Goal: Navigation & Orientation: Find specific page/section

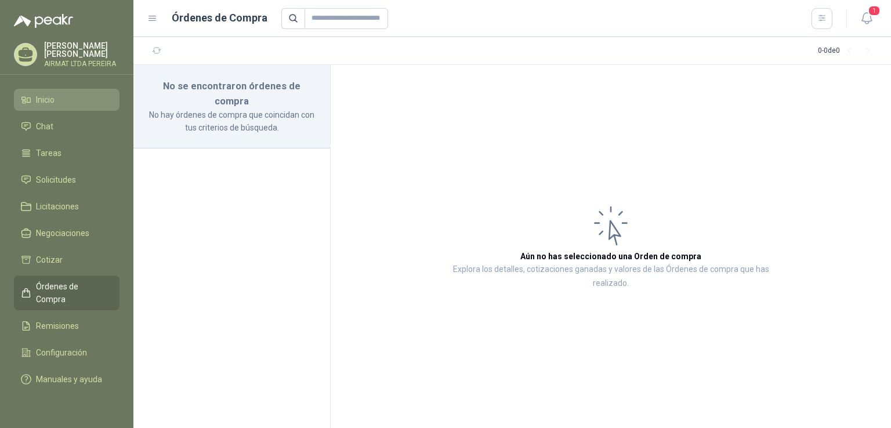
click at [55, 106] on span "Inicio" at bounding box center [45, 99] width 19 height 13
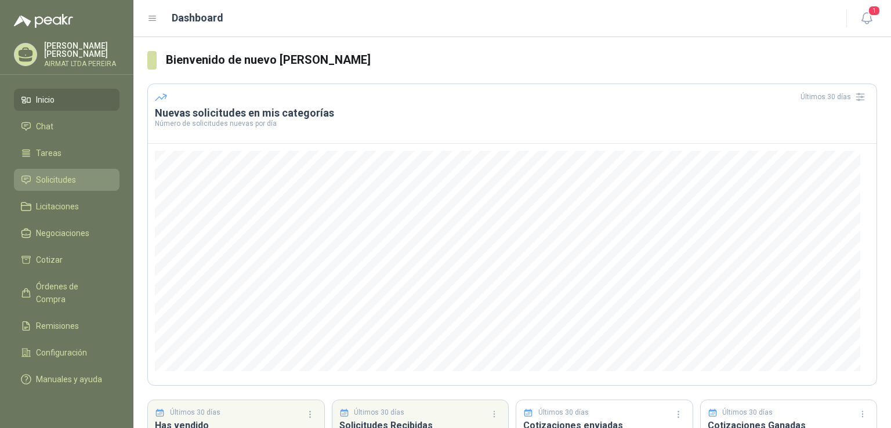
click at [37, 185] on span "Solicitudes" at bounding box center [56, 179] width 40 height 13
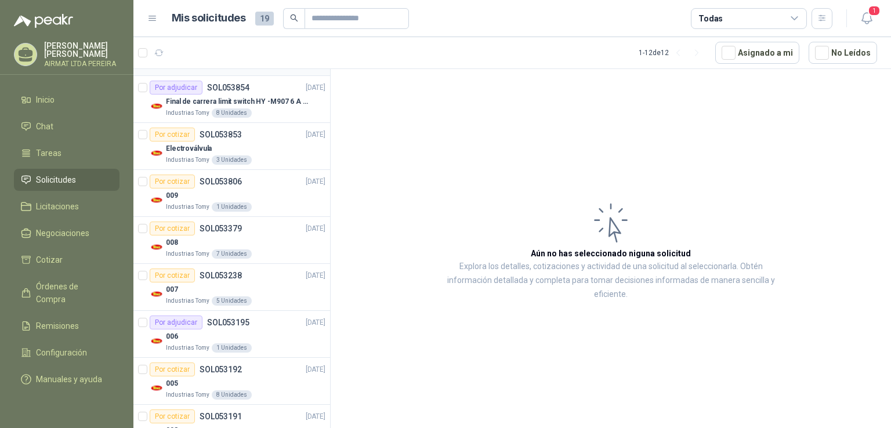
scroll to position [174, 0]
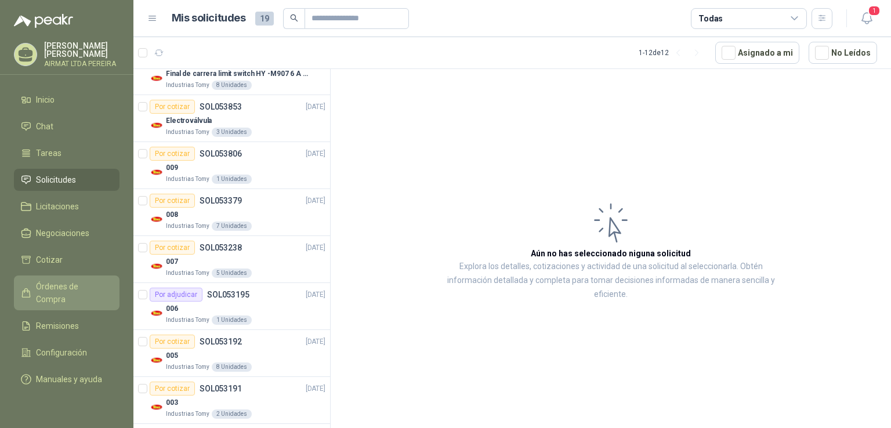
click at [82, 295] on span "Órdenes de Compra" at bounding box center [72, 293] width 73 height 26
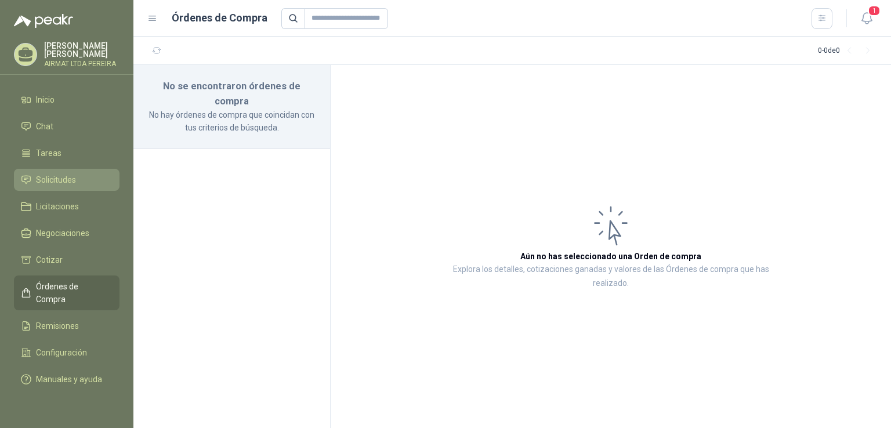
click at [40, 186] on span "Solicitudes" at bounding box center [56, 179] width 40 height 13
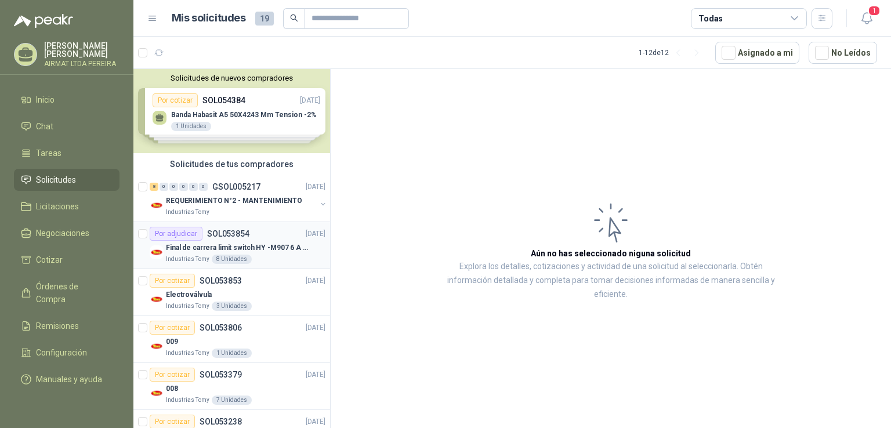
click at [289, 261] on div "Industrias Tomy 8 Unidades" at bounding box center [246, 259] width 160 height 9
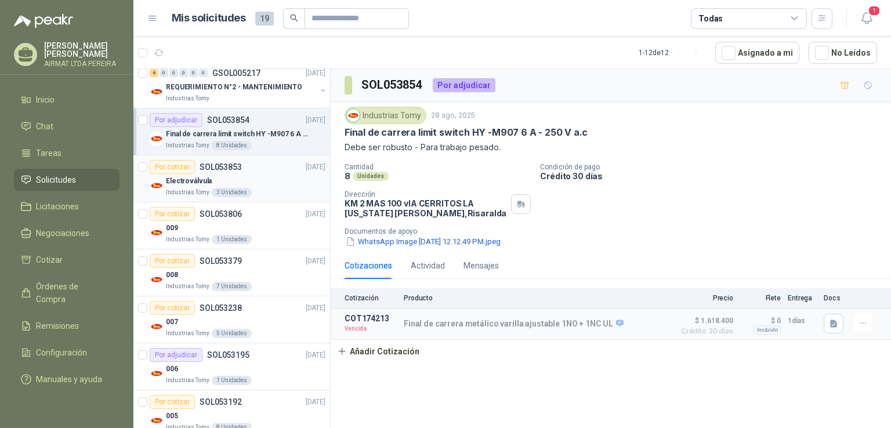
scroll to position [116, 0]
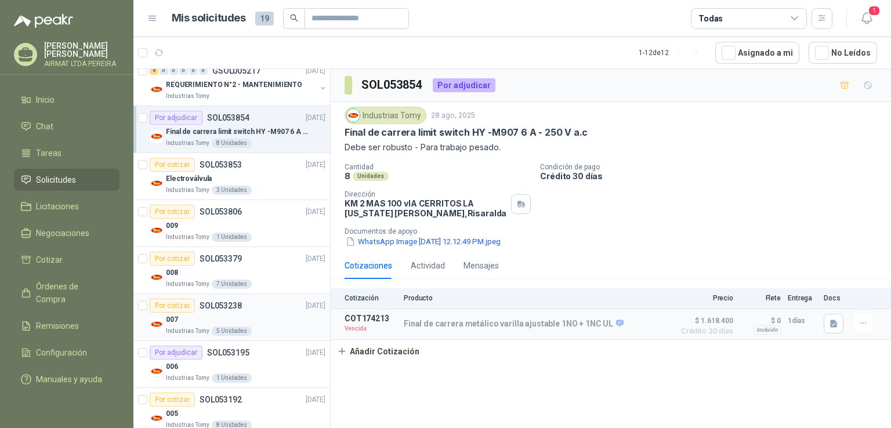
click at [272, 314] on div "007" at bounding box center [246, 320] width 160 height 14
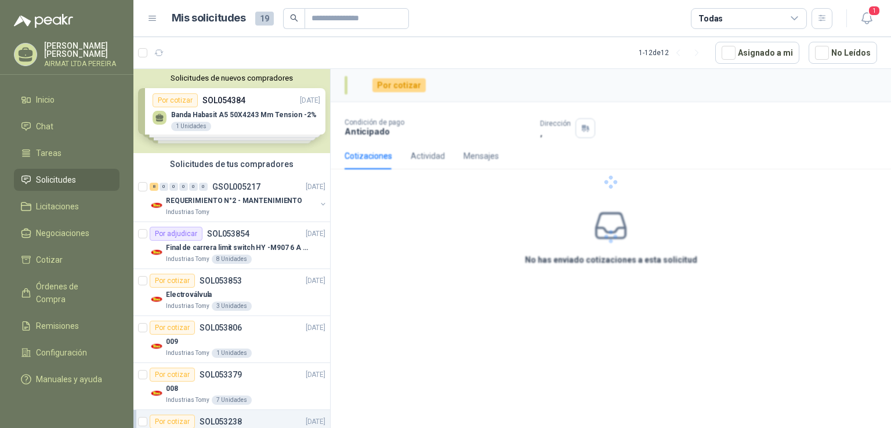
click at [235, 112] on div "Solicitudes de nuevos compradores Por cotizar SOL054384 01/09/25 Banda Habasit …" at bounding box center [231, 111] width 197 height 84
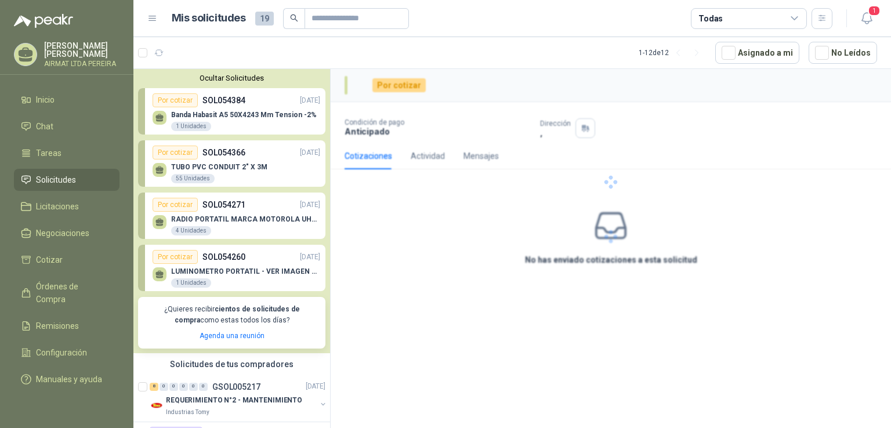
click at [232, 158] on p "SOL054366" at bounding box center [223, 152] width 43 height 13
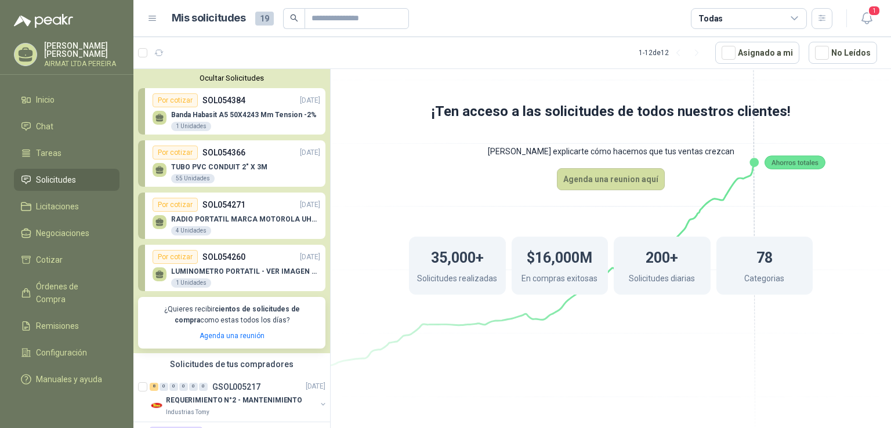
click at [252, 209] on div "Por cotizar SOL054271 01/09/25" at bounding box center [237, 205] width 168 height 14
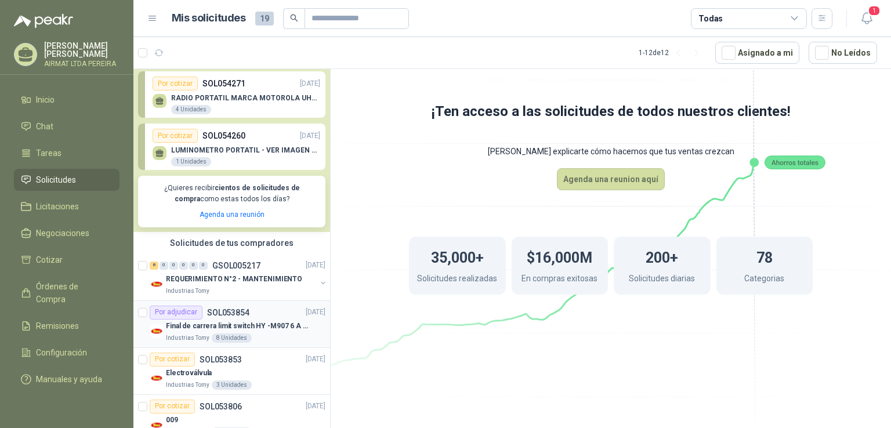
scroll to position [232, 0]
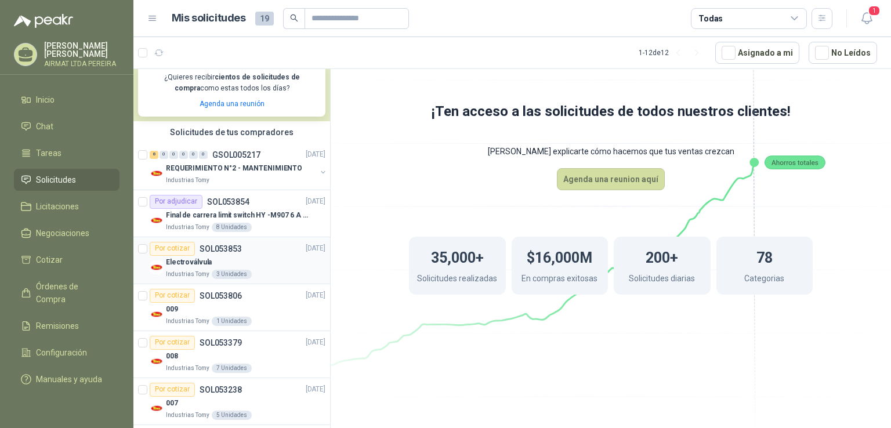
click at [269, 260] on div "Electroválvula" at bounding box center [246, 263] width 160 height 14
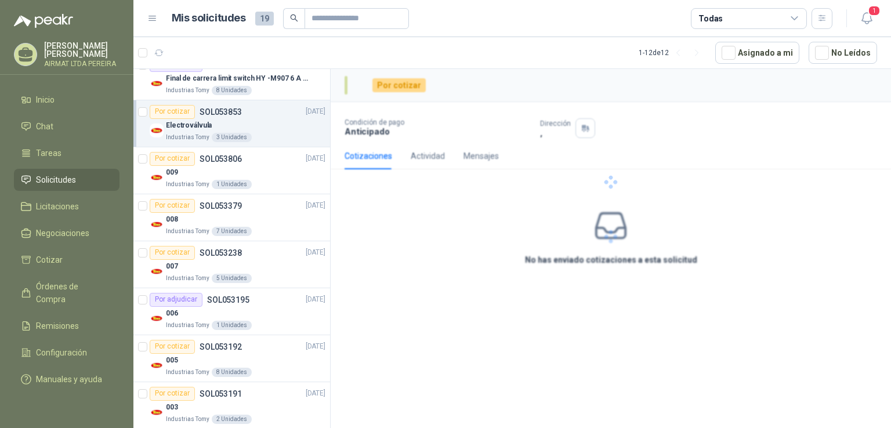
scroll to position [522, 0]
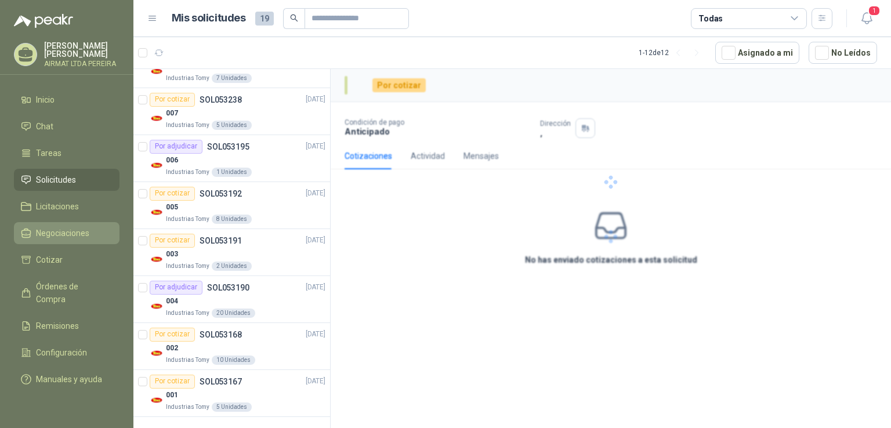
click at [75, 240] on span "Negociaciones" at bounding box center [62, 233] width 53 height 13
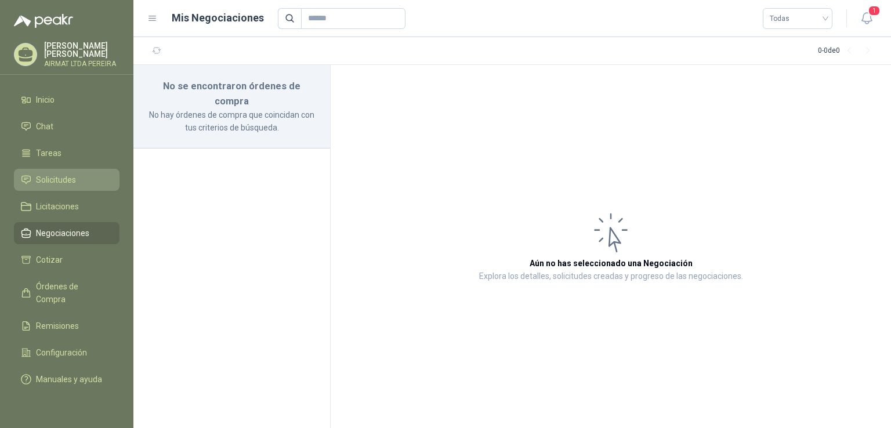
click at [86, 184] on li "Solicitudes" at bounding box center [67, 179] width 92 height 13
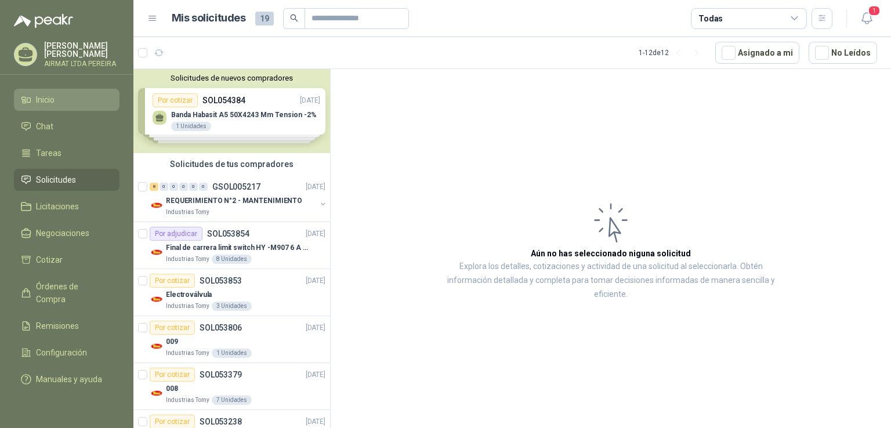
click at [45, 106] on span "Inicio" at bounding box center [45, 99] width 19 height 13
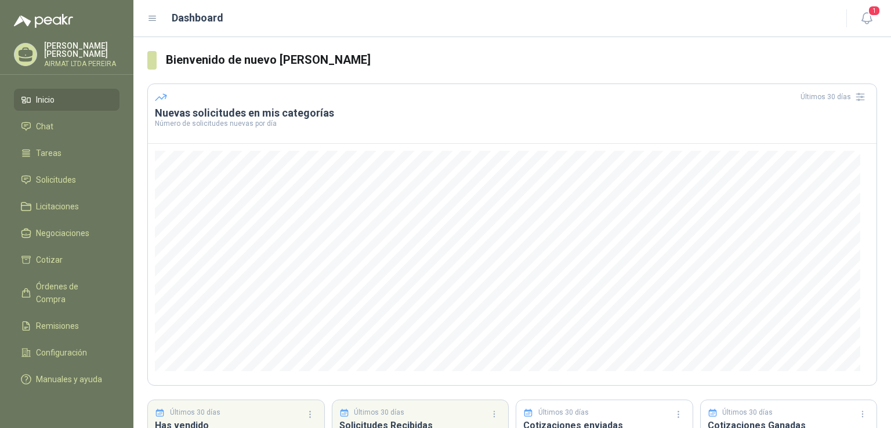
click at [63, 106] on li "Inicio" at bounding box center [67, 99] width 92 height 13
click at [31, 191] on link "Solicitudes" at bounding box center [67, 180] width 106 height 22
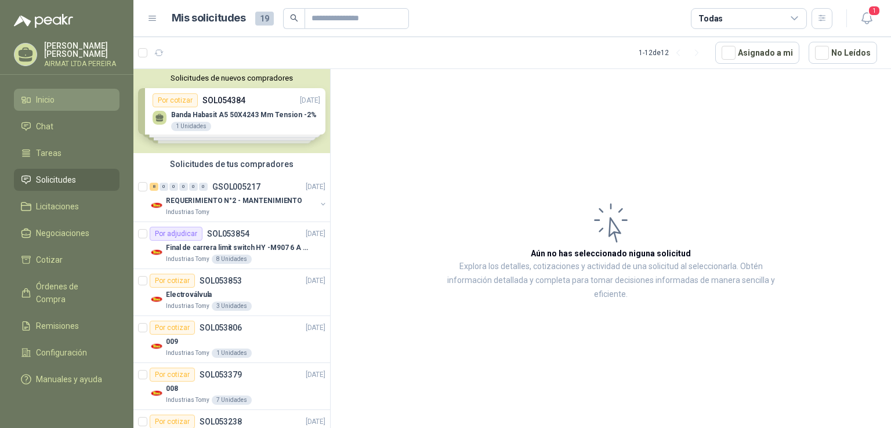
click at [53, 104] on span "Inicio" at bounding box center [45, 99] width 19 height 13
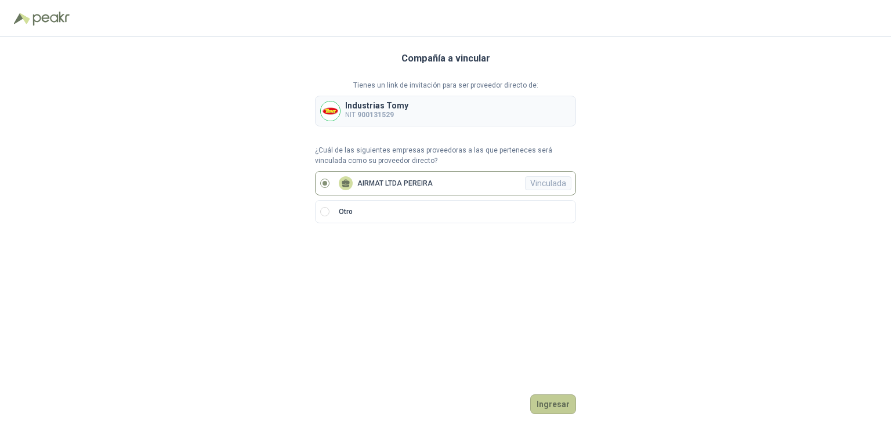
click at [546, 402] on button "Ingresar" at bounding box center [553, 404] width 46 height 20
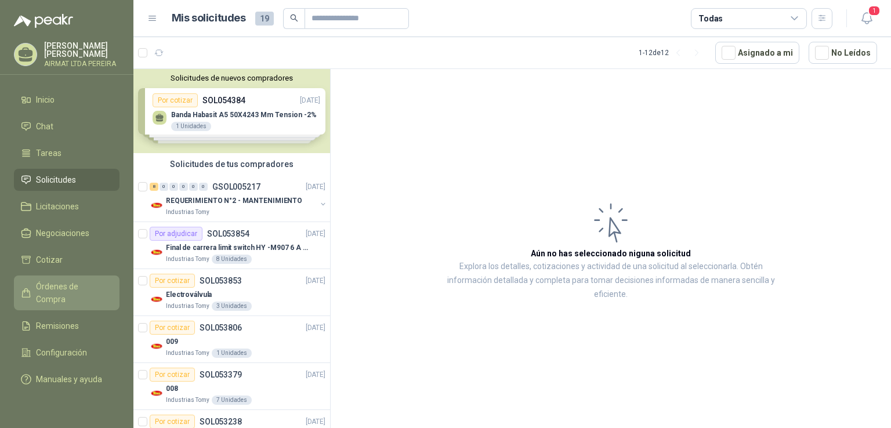
click at [60, 293] on span "Órdenes de Compra" at bounding box center [72, 293] width 73 height 26
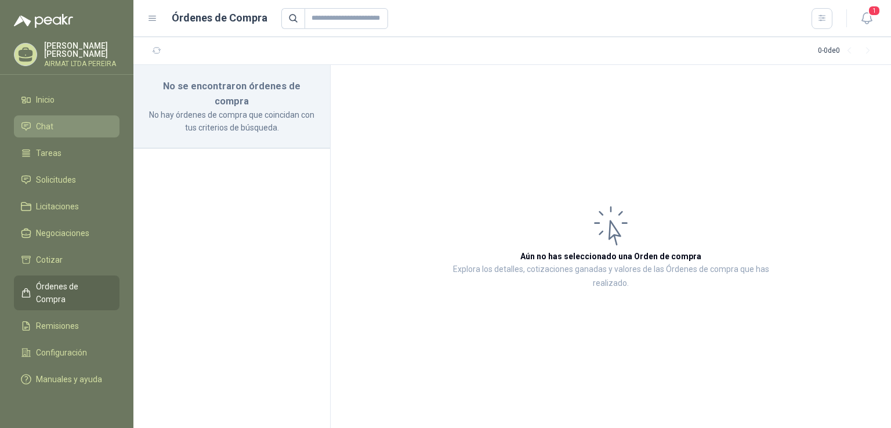
click at [77, 131] on li "Chat" at bounding box center [67, 126] width 92 height 13
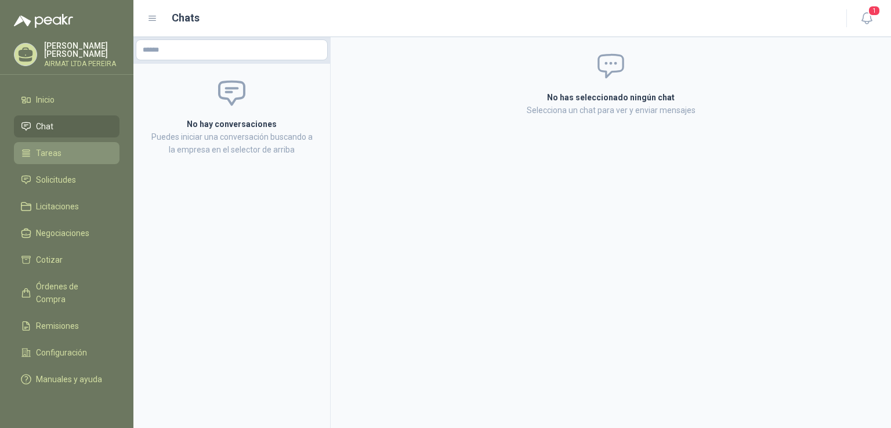
click at [72, 160] on li "Tareas" at bounding box center [67, 153] width 92 height 13
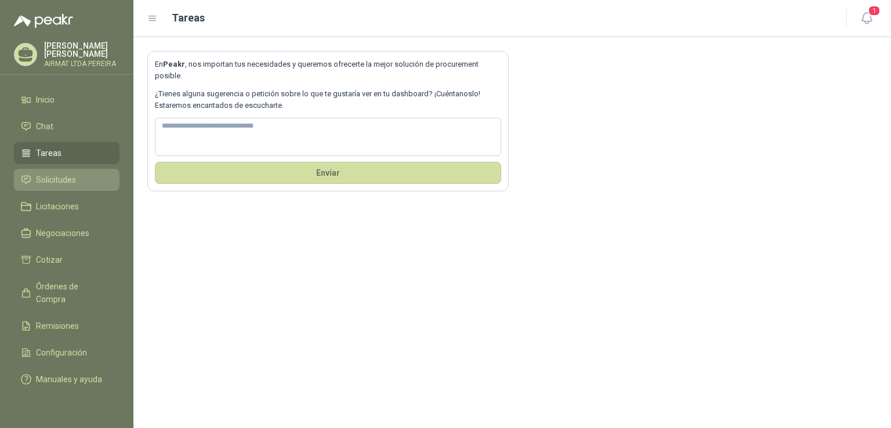
click at [70, 186] on span "Solicitudes" at bounding box center [56, 179] width 40 height 13
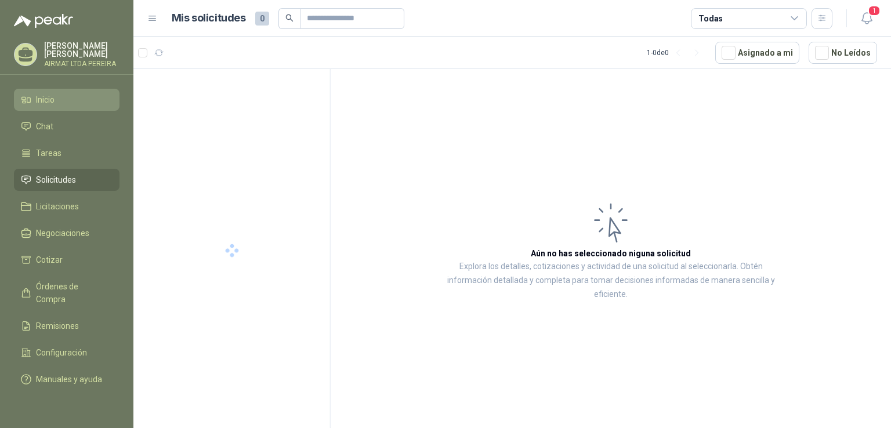
click at [50, 104] on span "Inicio" at bounding box center [45, 99] width 19 height 13
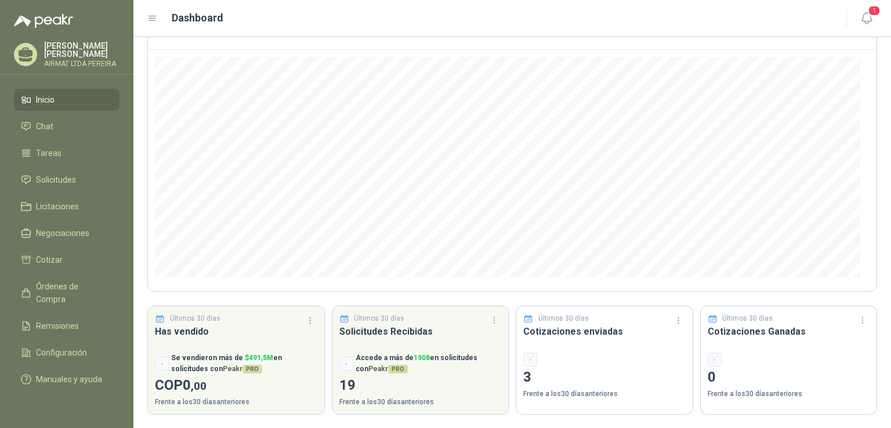
scroll to position [95, 0]
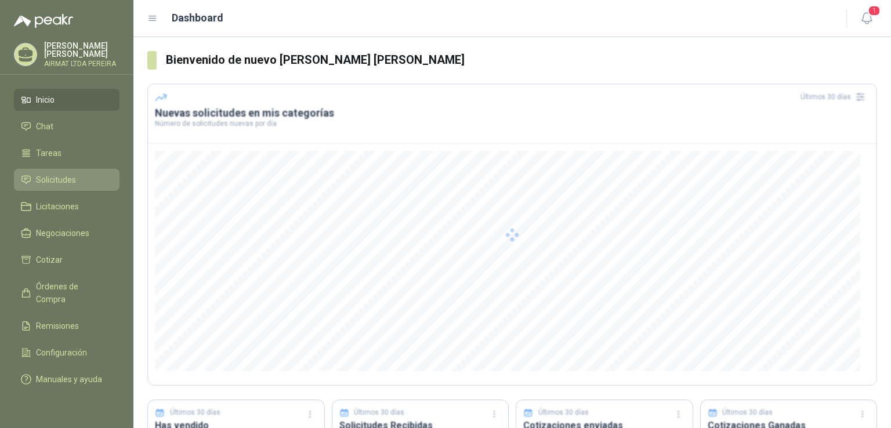
click at [49, 185] on span "Solicitudes" at bounding box center [56, 179] width 40 height 13
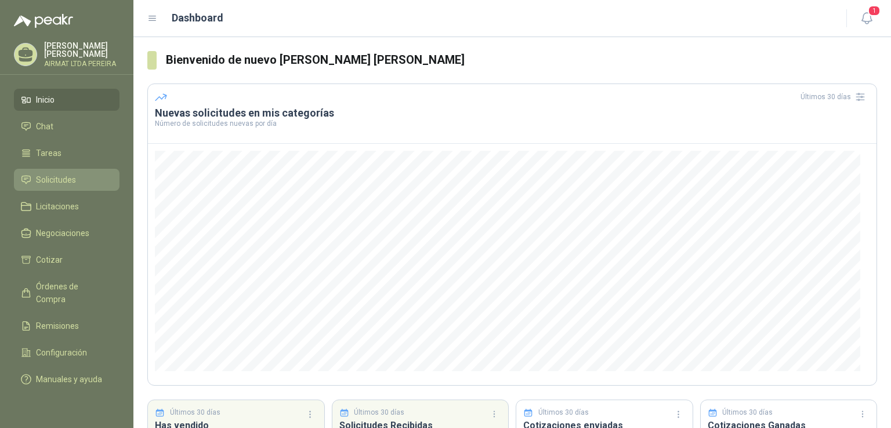
click at [49, 185] on span "Solicitudes" at bounding box center [56, 179] width 40 height 13
